Goal: Find specific page/section: Find specific page/section

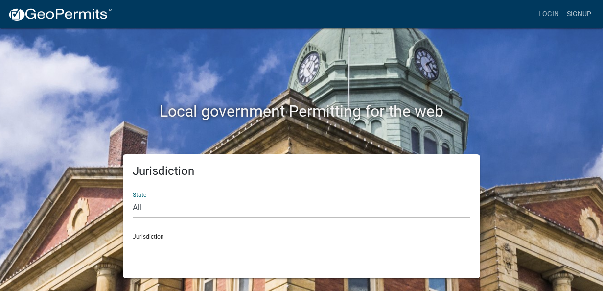
click at [213, 210] on select "All [US_STATE] [US_STATE] [US_STATE] [US_STATE] [US_STATE] [US_STATE] [US_STATE…" at bounding box center [302, 208] width 338 height 20
select select "[US_STATE]"
click at [133, 198] on select "All [US_STATE] [US_STATE] [US_STATE] [US_STATE] [US_STATE] [US_STATE] [US_STATE…" at bounding box center [302, 208] width 338 height 20
click at [203, 256] on select "[GEOGRAPHIC_DATA], [US_STATE][PERSON_NAME][GEOGRAPHIC_DATA], [US_STATE][PERSON_…" at bounding box center [302, 249] width 338 height 20
